Goal: Communication & Community: Connect with others

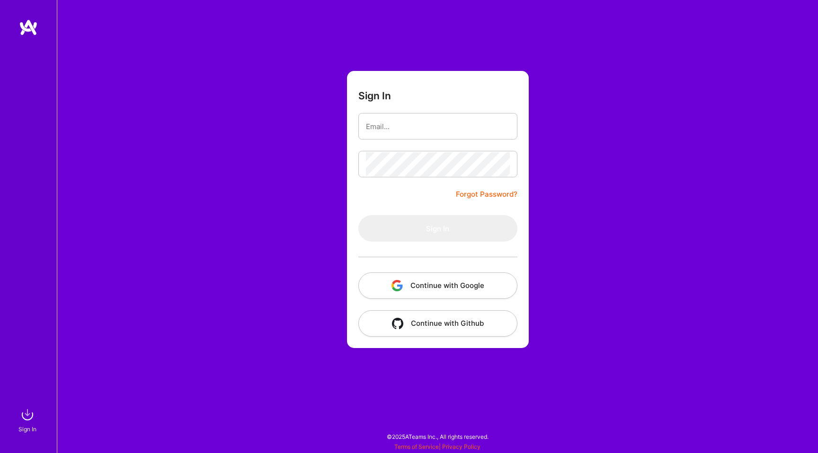
click at [390, 283] on button "Continue with Google" at bounding box center [437, 286] width 159 height 27
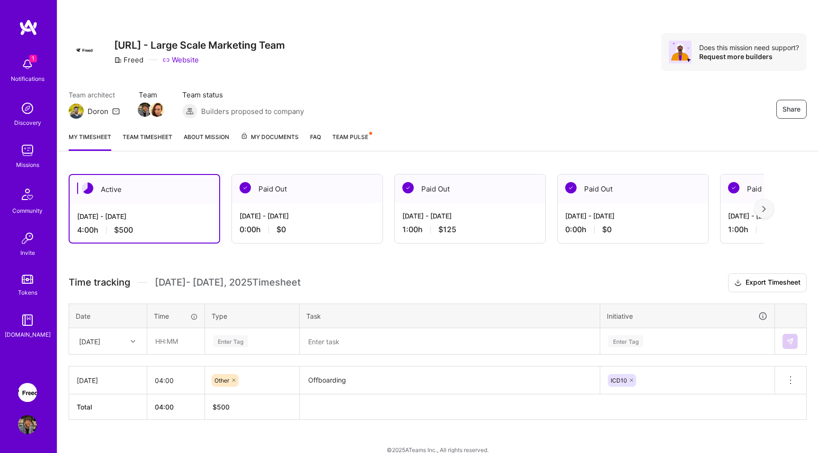
click at [29, 65] on img at bounding box center [27, 64] width 19 height 19
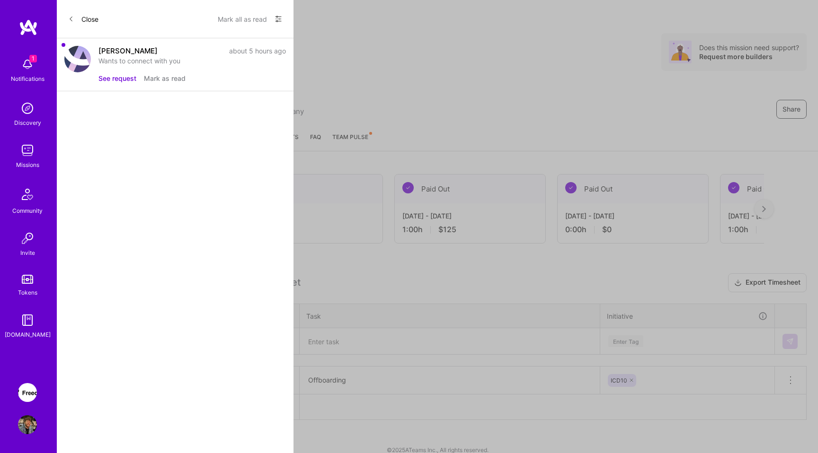
click at [121, 81] on button "See request" at bounding box center [117, 78] width 38 height 10
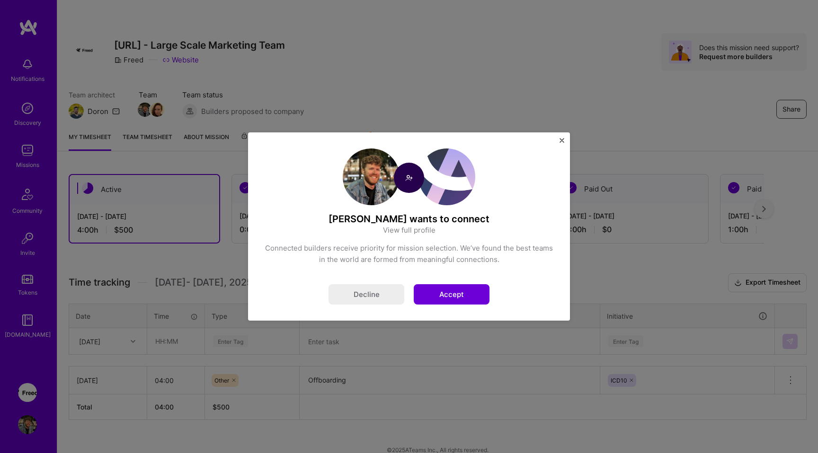
click at [456, 297] on button "Accept" at bounding box center [452, 294] width 76 height 20
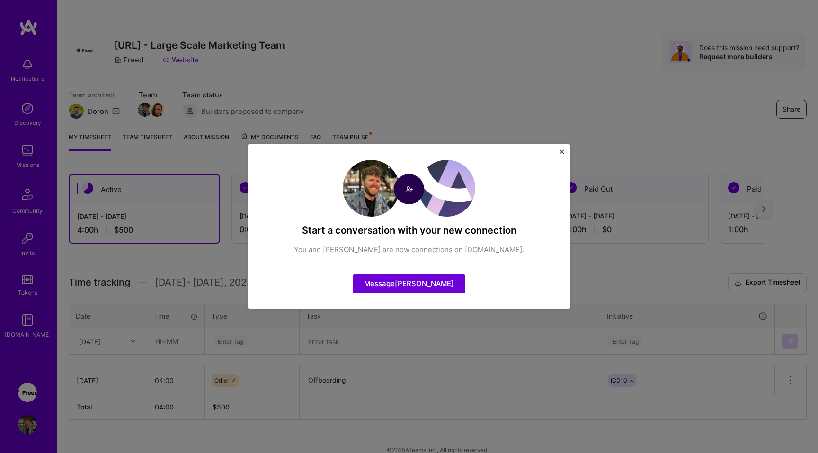
click at [406, 285] on button "Message [PERSON_NAME]" at bounding box center [409, 284] width 113 height 19
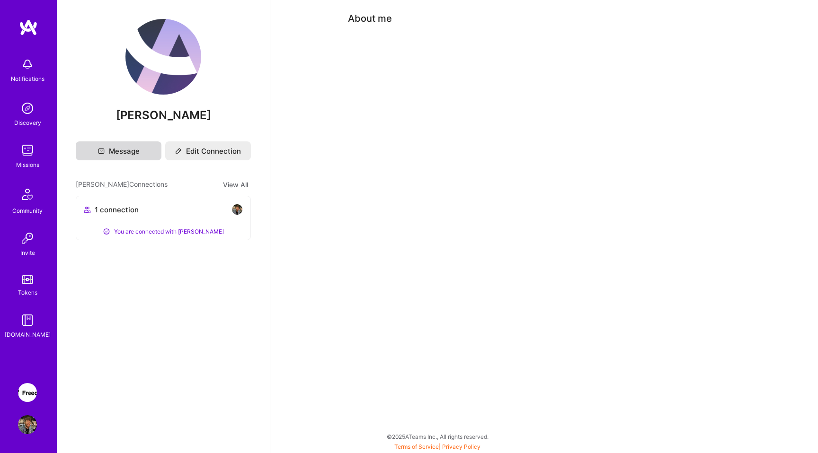
click at [91, 146] on button "Message" at bounding box center [119, 151] width 86 height 19
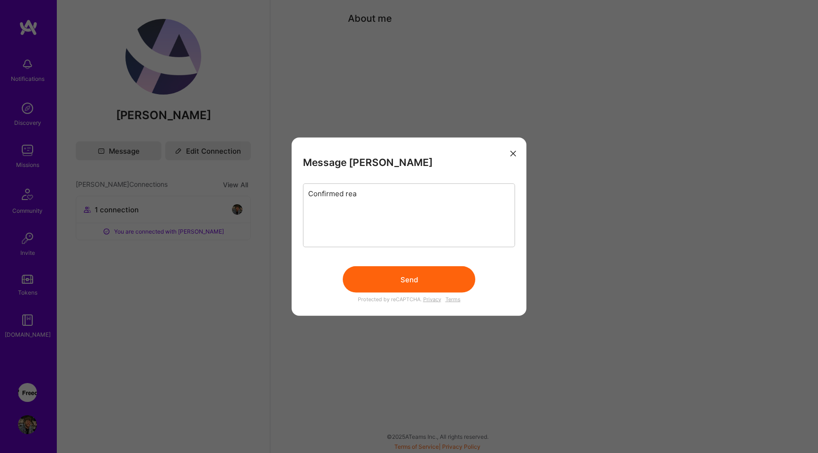
type textarea "Confirmed real"
type textarea "I believe you are"
type textarea "Confirmed"
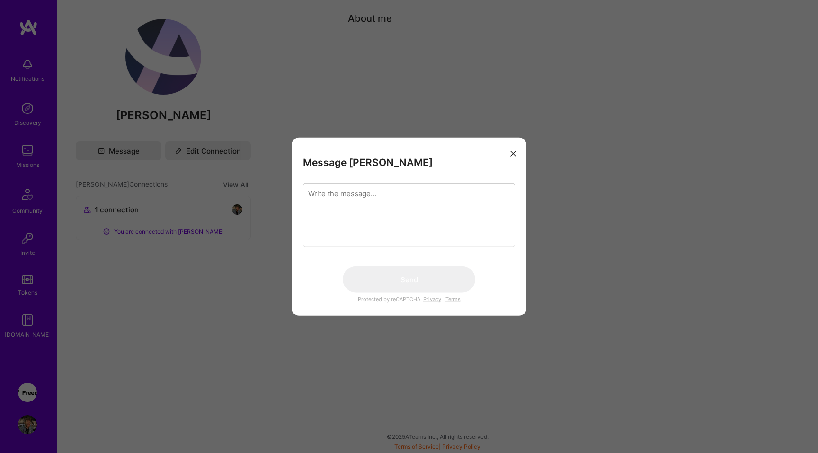
click at [512, 151] on icon "modal" at bounding box center [513, 154] width 6 height 6
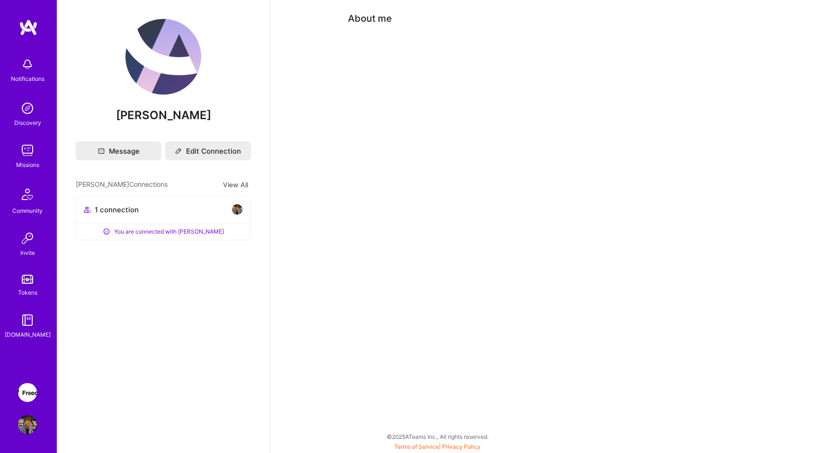
click at [22, 61] on img at bounding box center [27, 64] width 19 height 19
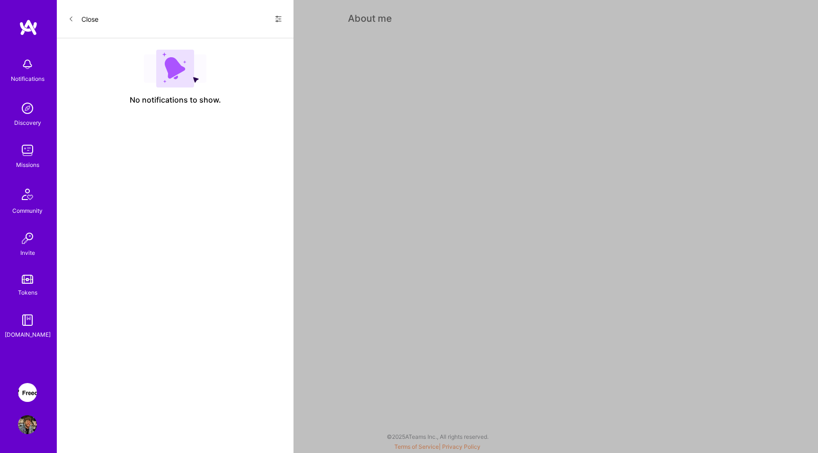
click at [280, 21] on icon at bounding box center [278, 19] width 6 height 6
click at [221, 37] on span "Show all notifications" at bounding box center [212, 38] width 66 height 9
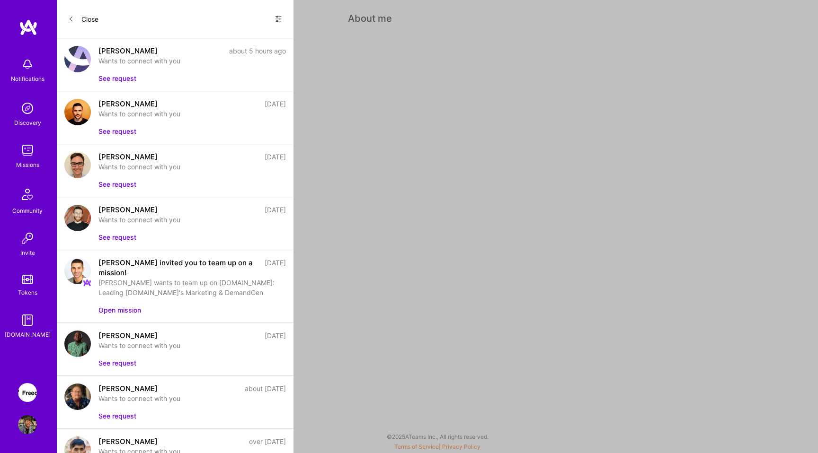
click at [279, 16] on icon at bounding box center [279, 19] width 8 height 8
click at [206, 57] on span "Show unread notifications only" at bounding box center [227, 57] width 96 height 9
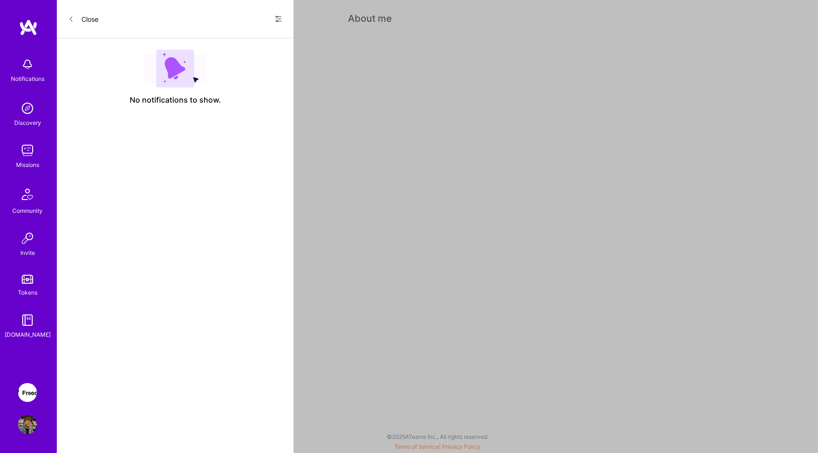
click at [80, 22] on button "Close" at bounding box center [83, 18] width 30 height 15
